Goal: Task Accomplishment & Management: Manage account settings

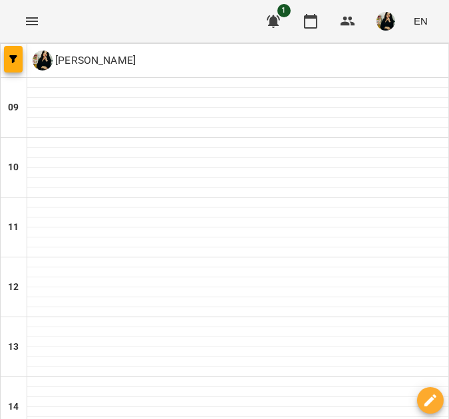
scroll to position [450, 0]
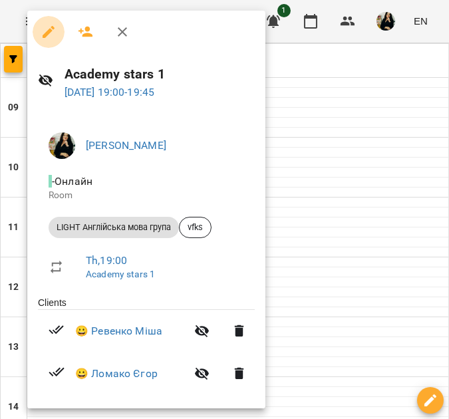
click at [50, 30] on icon "button" at bounding box center [49, 32] width 12 height 12
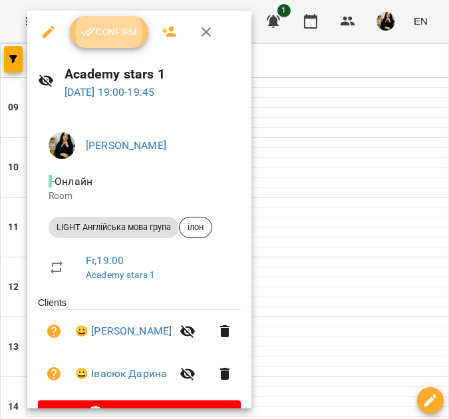
click at [125, 31] on span "Confirm" at bounding box center [109, 32] width 57 height 16
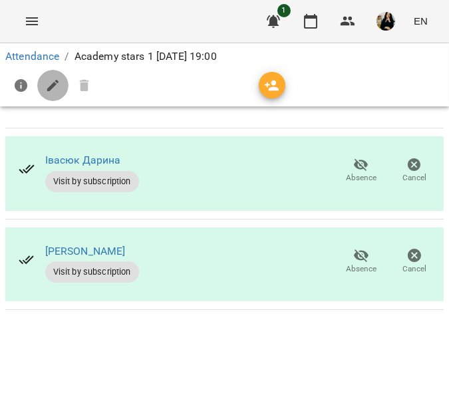
click at [58, 86] on icon "button" at bounding box center [53, 86] width 16 height 16
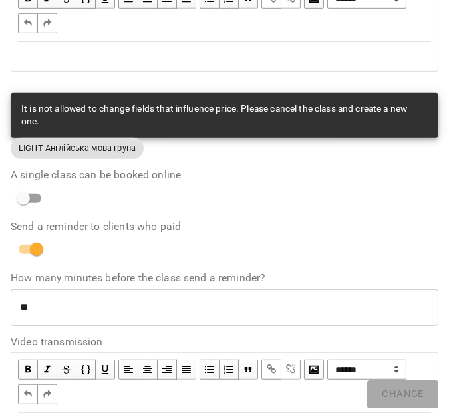
scroll to position [724, 0]
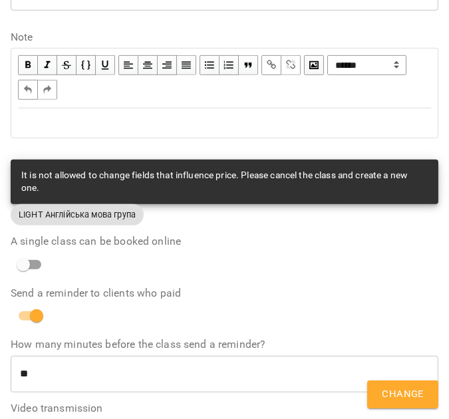
click at [34, 115] on div "Edit text" at bounding box center [224, 123] width 413 height 16
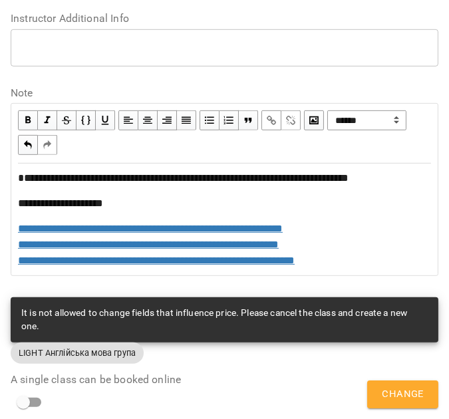
scroll to position [779, 0]
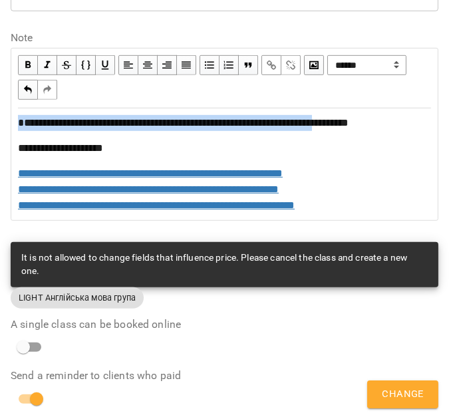
drag, startPoint x: 371, startPoint y: 125, endPoint x: 15, endPoint y: 124, distance: 355.3
click at [15, 124] on div "**********" at bounding box center [224, 164] width 425 height 110
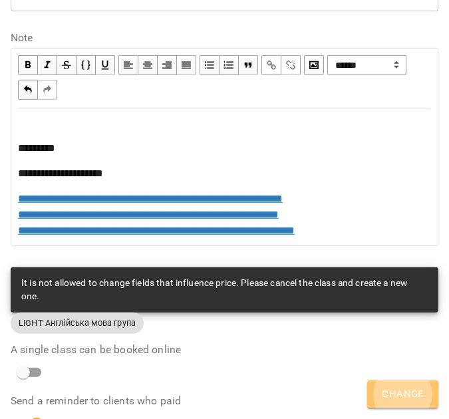
click at [410, 402] on span "Change" at bounding box center [403, 394] width 42 height 17
